Goal: Task Accomplishment & Management: Complete application form

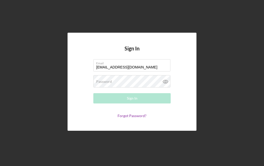
type input "[EMAIL_ADDRESS][DOMAIN_NAME]"
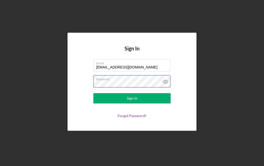
click at [93, 93] on button "Sign In" at bounding box center [131, 98] width 77 height 10
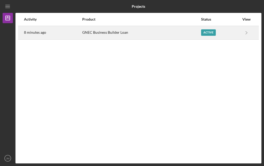
click at [203, 31] on div "Active" at bounding box center [208, 32] width 15 height 6
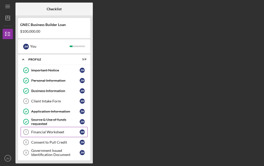
click at [45, 132] on div "Financial Worksheet" at bounding box center [55, 132] width 48 height 4
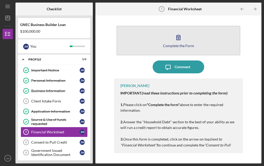
click at [187, 55] on button "Complete the Form Form" at bounding box center [177, 41] width 123 height 30
click at [156, 41] on button "Complete the Form Form" at bounding box center [177, 41] width 123 height 30
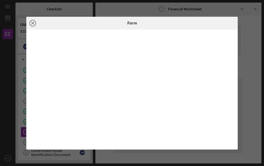
click at [34, 26] on icon "Icon/Close" at bounding box center [32, 23] width 13 height 13
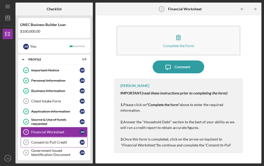
click at [67, 142] on div "Consent to Pull Credit" at bounding box center [55, 142] width 48 height 4
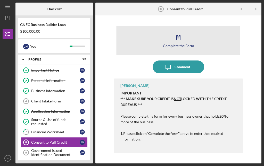
click at [182, 36] on icon "button" at bounding box center [178, 37] width 13 height 13
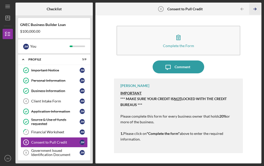
click at [257, 12] on icon "Icon/Table Pagination Arrow" at bounding box center [255, 9] width 12 height 12
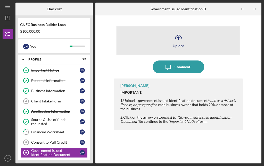
click at [177, 38] on polyline "button" at bounding box center [178, 37] width 2 height 1
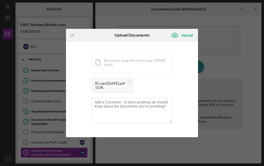
click at [190, 109] on div "You're uploading documents related to Government Issued Identification Document…" at bounding box center [132, 90] width 132 height 96
click at [186, 33] on div "Upload" at bounding box center [187, 35] width 12 height 10
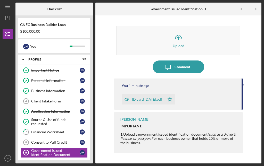
click at [98, 32] on div "Icon/Upload Upload Icon/Message Comment You 1 minute ago ID card [DATE].pdf Ico…" at bounding box center [178, 89] width 161 height 143
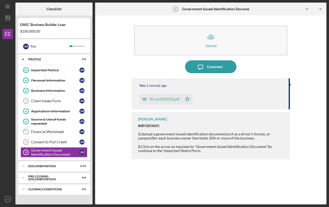
drag, startPoint x: 263, startPoint y: 0, endPoint x: 126, endPoint y: 60, distance: 149.5
click at [126, 60] on div "Icon/Upload Upload Icon/Message Comment You 1 minute ago ID card [DATE].pdf Ico…" at bounding box center [211, 110] width 226 height 184
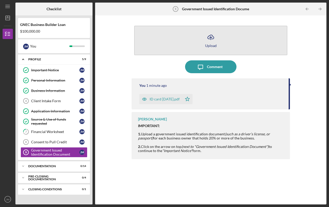
click at [200, 41] on button "Icon/Upload Upload" at bounding box center [210, 41] width 153 height 30
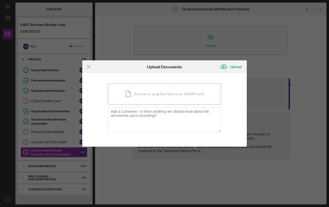
click at [160, 89] on div "Icon/Document Browse or drag files here (max 100MB total) Tap to choose files o…" at bounding box center [164, 94] width 113 height 21
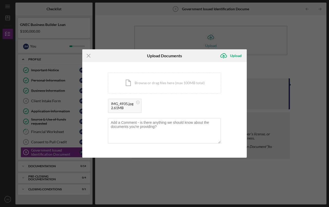
click at [239, 143] on div "You're uploading documents related to Government Issued Identification Document…" at bounding box center [164, 110] width 165 height 96
click at [232, 55] on div "Upload" at bounding box center [236, 56] width 12 height 10
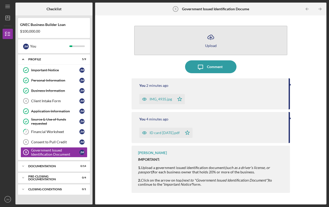
click at [204, 37] on button "Icon/Upload Upload" at bounding box center [210, 41] width 153 height 30
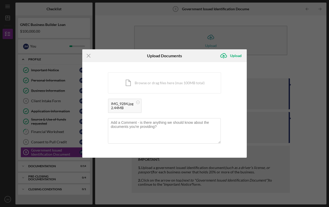
click at [217, 106] on div "IMG_9284.jpg 2.44MB" at bounding box center [164, 107] width 113 height 17
click at [239, 56] on div "Upload" at bounding box center [236, 56] width 12 height 10
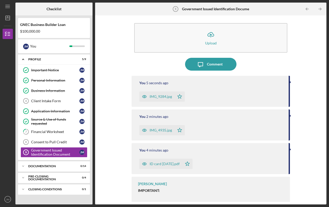
scroll to position [3, 0]
drag, startPoint x: 115, startPoint y: 179, endPoint x: 112, endPoint y: 164, distance: 15.9
click at [112, 164] on div "Icon/Upload Upload Icon/Message Comment You 9 seconds ago IMG_9284.jpg Icon/Sta…" at bounding box center [211, 110] width 226 height 184
click at [112, 164] on div "Icon/Upload Upload Icon/Message Comment You 10 seconds ago IMG_9284.jpg Icon/St…" at bounding box center [211, 110] width 226 height 184
click at [177, 166] on div "[PERSON_NAME] IMPORTANT: 1. Upload a government issued identification document …" at bounding box center [211, 190] width 159 height 26
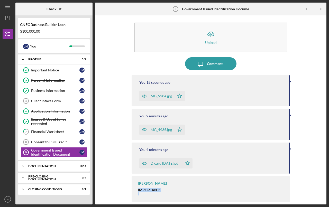
drag, startPoint x: 177, startPoint y: 182, endPoint x: 190, endPoint y: 196, distance: 19.1
click at [191, 166] on div "Icon/Upload Upload Icon/Message Comment You 15 seconds ago IMG_9284.jpg Icon/St…" at bounding box center [211, 109] width 232 height 189
click at [190, 166] on div "IMPORTANT: 1. Upload a government issued identification document (such as a dri…" at bounding box center [211, 202] width 147 height 29
click at [263, 152] on div "Icon/Upload Upload Icon/Message Comment You 17 seconds ago IMG_9284.jpg Icon/St…" at bounding box center [211, 110] width 226 height 184
click at [263, 9] on icon "Icon/Table Pagination Arrow" at bounding box center [321, 9] width 12 height 12
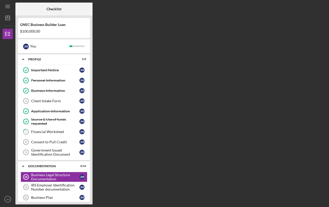
scroll to position [50, 0]
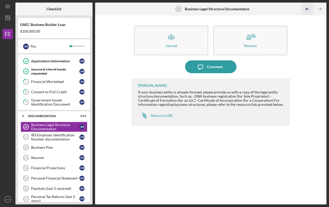
click at [263, 9] on icon "Icon/Table Pagination Arrow" at bounding box center [308, 9] width 12 height 12
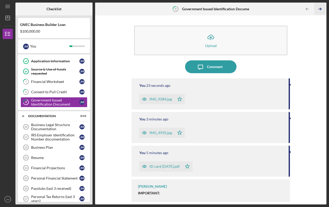
click at [263, 9] on line "button" at bounding box center [320, 9] width 3 height 0
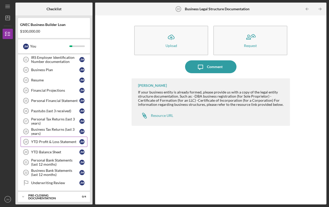
scroll to position [113, 0]
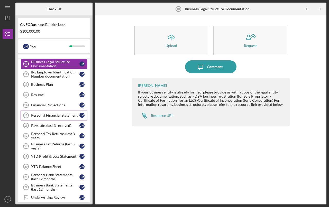
click at [68, 116] on div "Personal Financial Statement" at bounding box center [55, 115] width 48 height 4
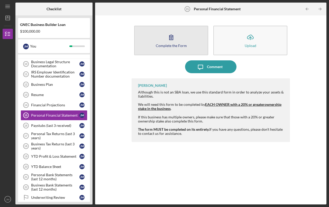
click at [183, 50] on button "Complete the Form Form" at bounding box center [171, 41] width 74 height 30
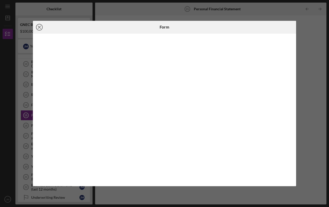
click at [41, 27] on icon "Icon/Close" at bounding box center [39, 27] width 13 height 13
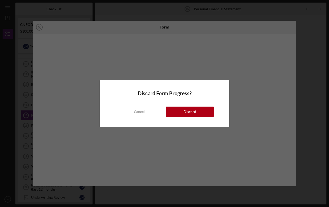
click at [187, 111] on div "Discard" at bounding box center [190, 112] width 13 height 10
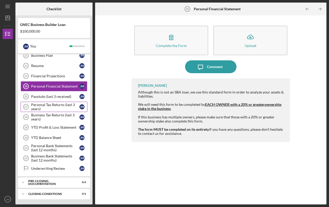
scroll to position [145, 0]
